Goal: Obtain resource: Download file/media

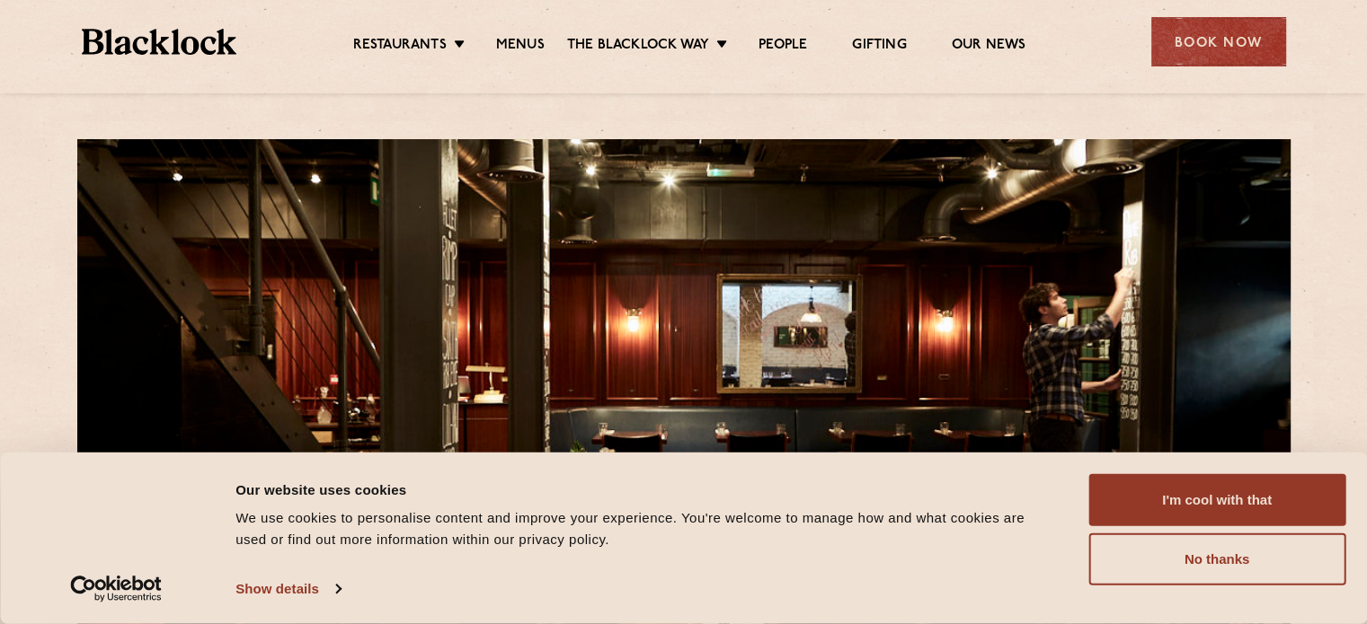
click at [518, 57] on div "Restaurants [GEOGRAPHIC_DATA] [GEOGRAPHIC_DATA] [GEOGRAPHIC_DATA] [GEOGRAPHIC_D…" at bounding box center [684, 40] width 1258 height 80
click at [519, 47] on link "Menus" at bounding box center [520, 47] width 49 height 20
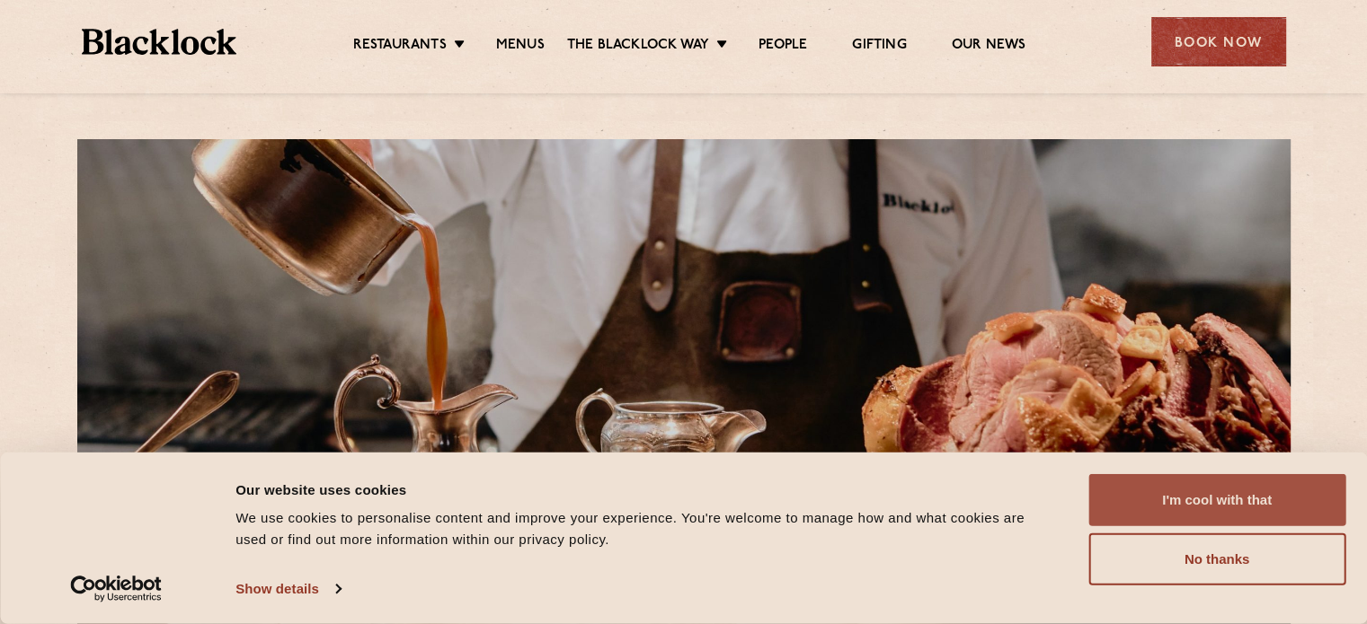
click at [1159, 481] on button "I'm cool with that" at bounding box center [1216, 500] width 257 height 52
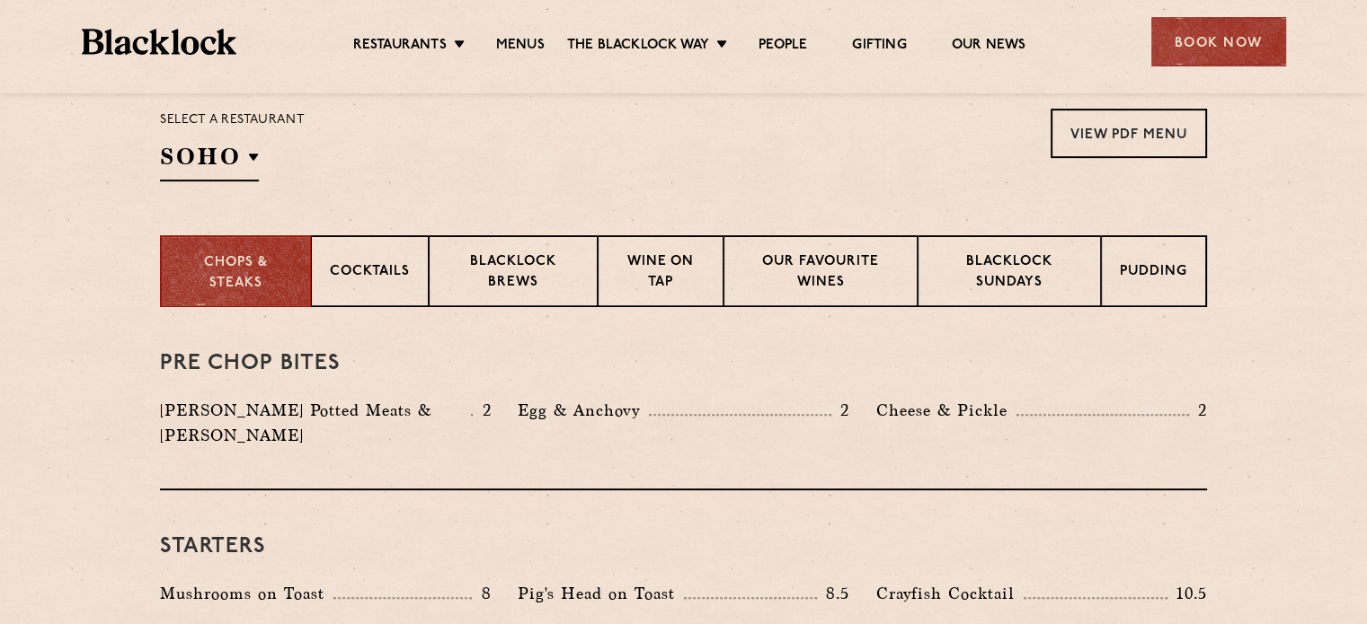
scroll to position [592, 0]
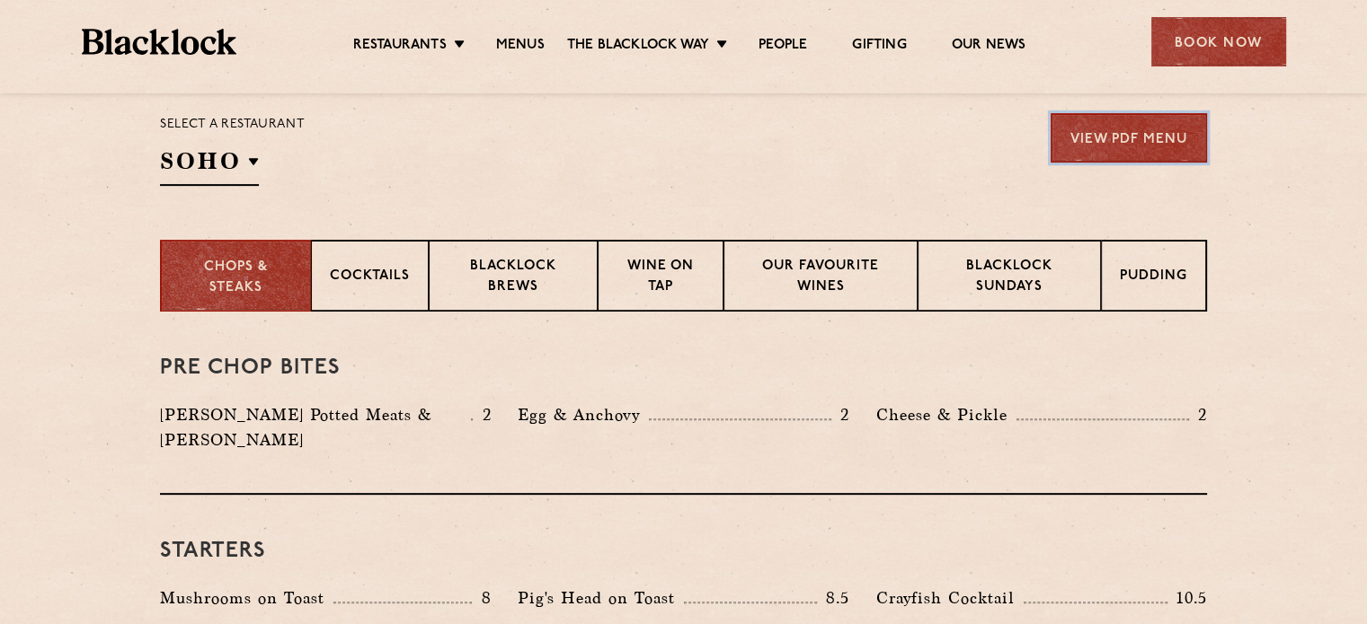
click at [1173, 141] on link "View PDF Menu" at bounding box center [1128, 137] width 156 height 49
